Goal: Task Accomplishment & Management: Manage account settings

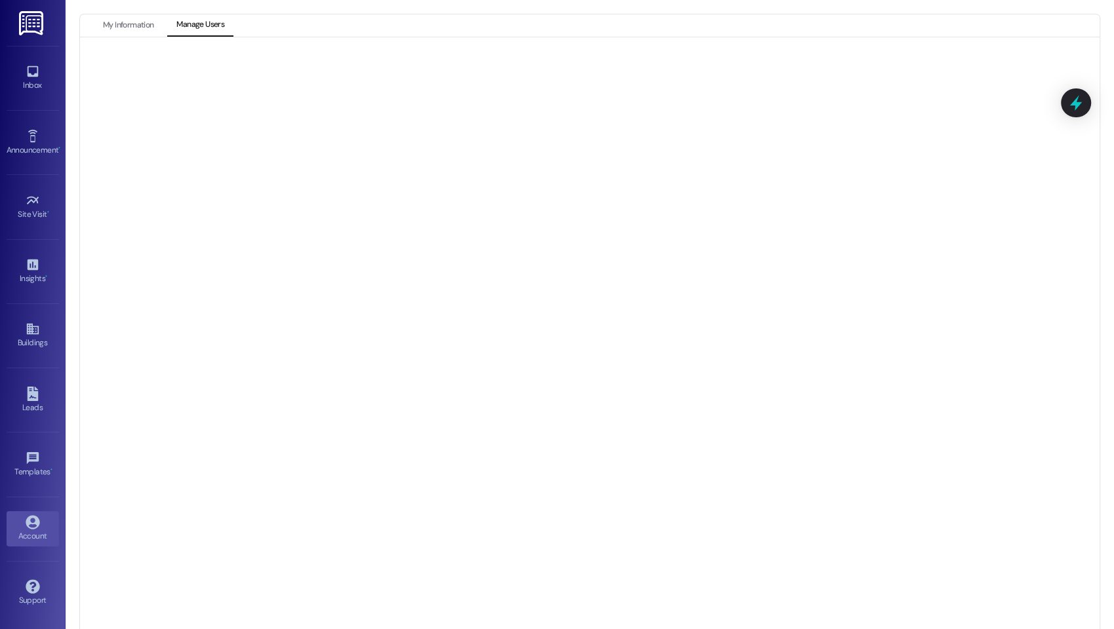
click at [125, 14] on button "My Information" at bounding box center [128, 25] width 69 height 22
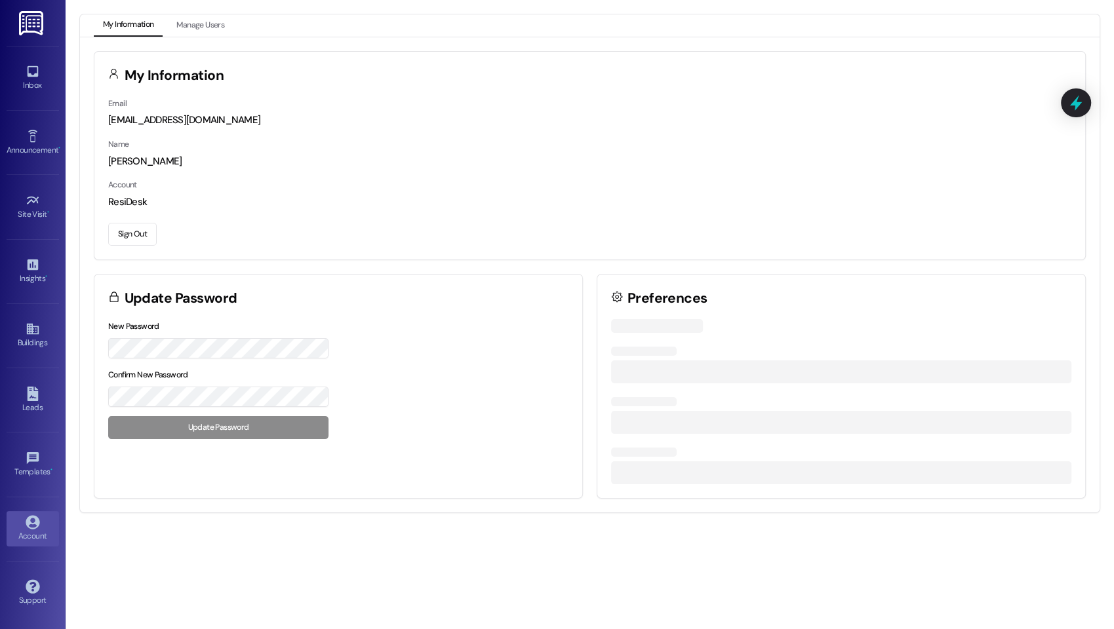
click at [144, 227] on button "Sign Out" at bounding box center [132, 234] width 49 height 23
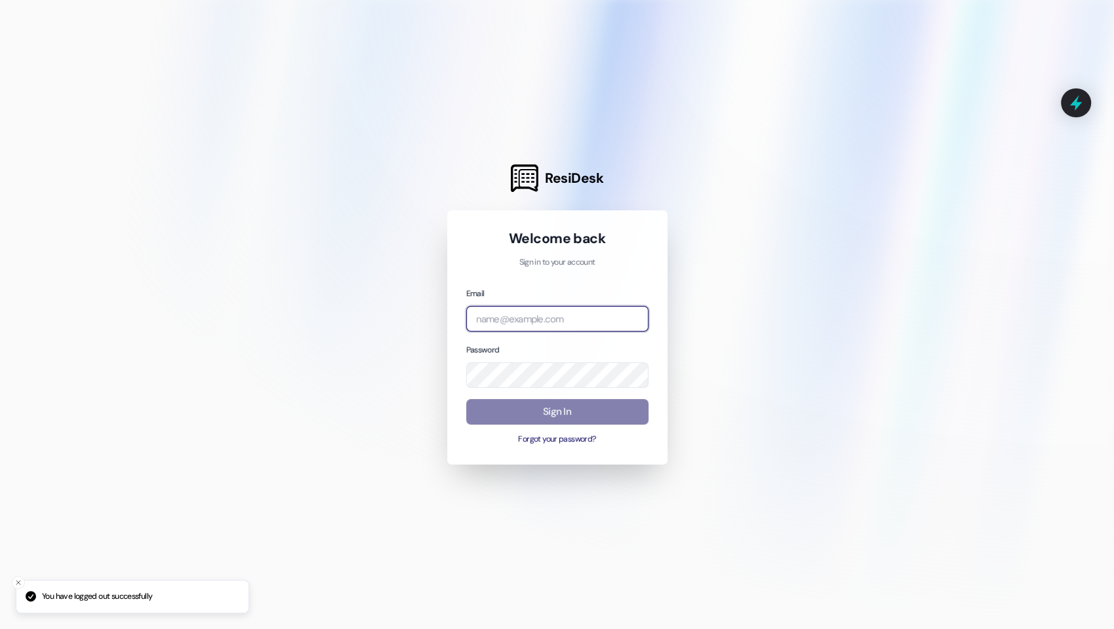
click at [602, 325] on input "email" at bounding box center [557, 319] width 182 height 26
type input "willow"
click at [507, 326] on input "willow" at bounding box center [557, 319] width 182 height 26
click at [524, 324] on input "email" at bounding box center [557, 319] width 182 height 26
click at [0, 629] on com-1password-button at bounding box center [0, 629] width 0 height 0
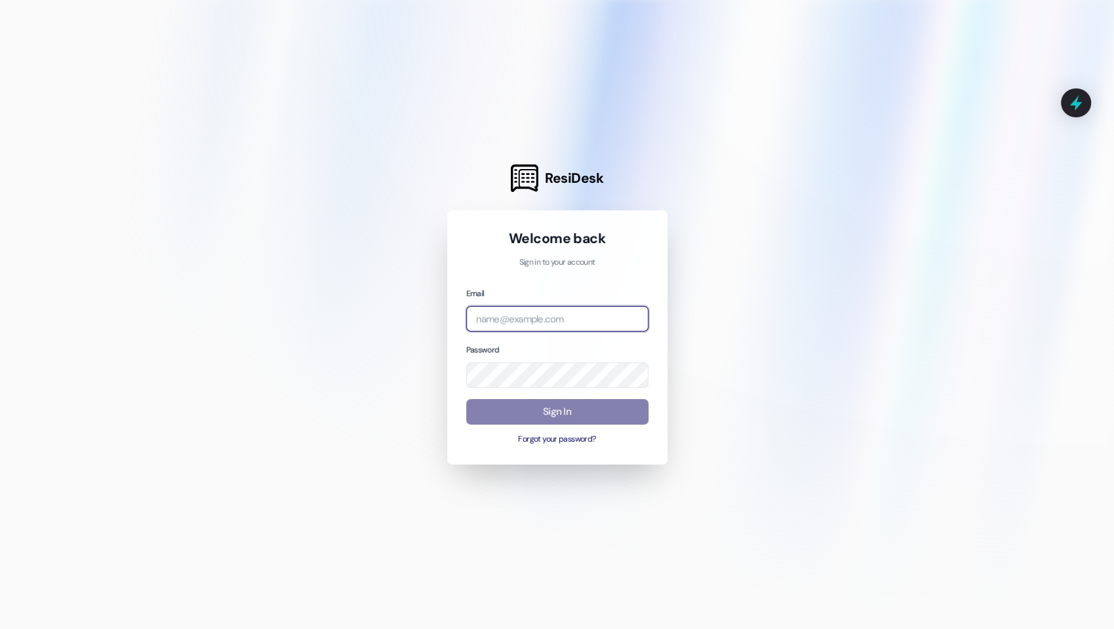
click at [0, 629] on com-1password-button at bounding box center [0, 629] width 0 height 0
type input "[EMAIL_ADDRESS][DOMAIN_NAME]"
